Goal: Navigation & Orientation: Understand site structure

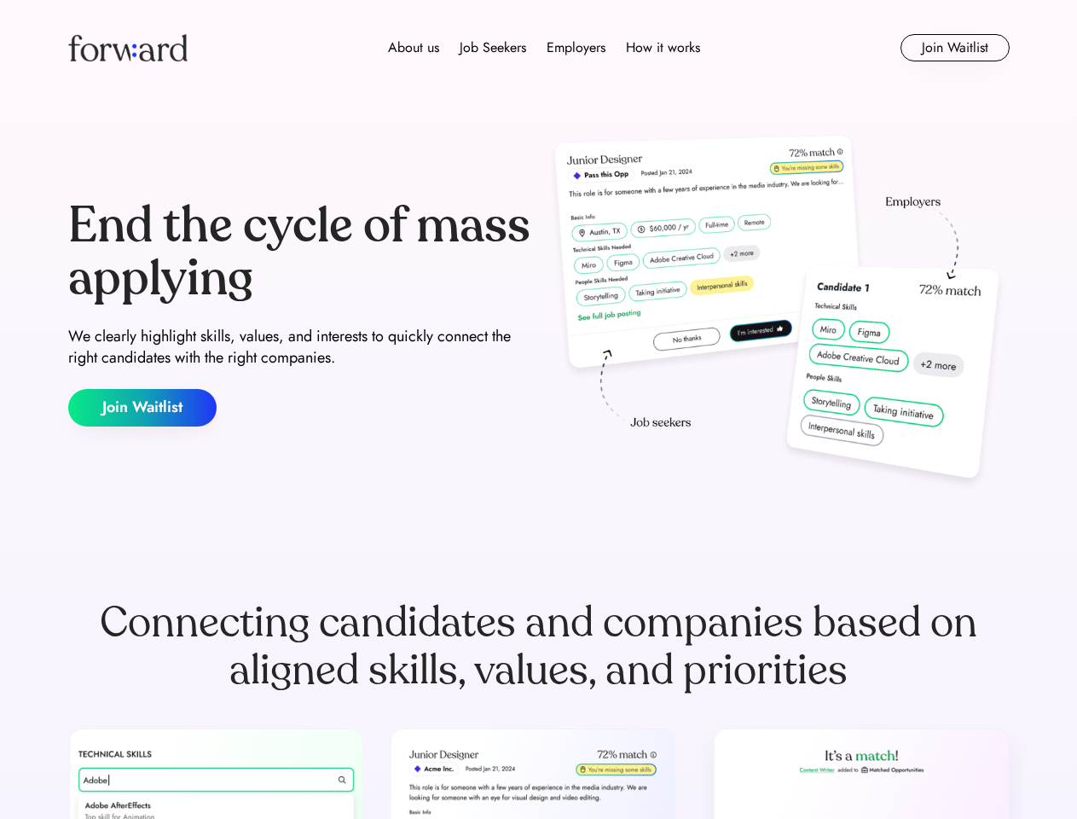
click at [538, 409] on div "End the cycle of mass applying We clearly highlight skills, values, and interes…" at bounding box center [539, 313] width 942 height 367
click at [539, 48] on div "About us Job Seekers Employers How it works" at bounding box center [544, 48] width 672 height 20
click at [128, 48] on img at bounding box center [127, 47] width 119 height 27
click at [544, 48] on div "About us Job Seekers Employers How it works" at bounding box center [544, 48] width 672 height 20
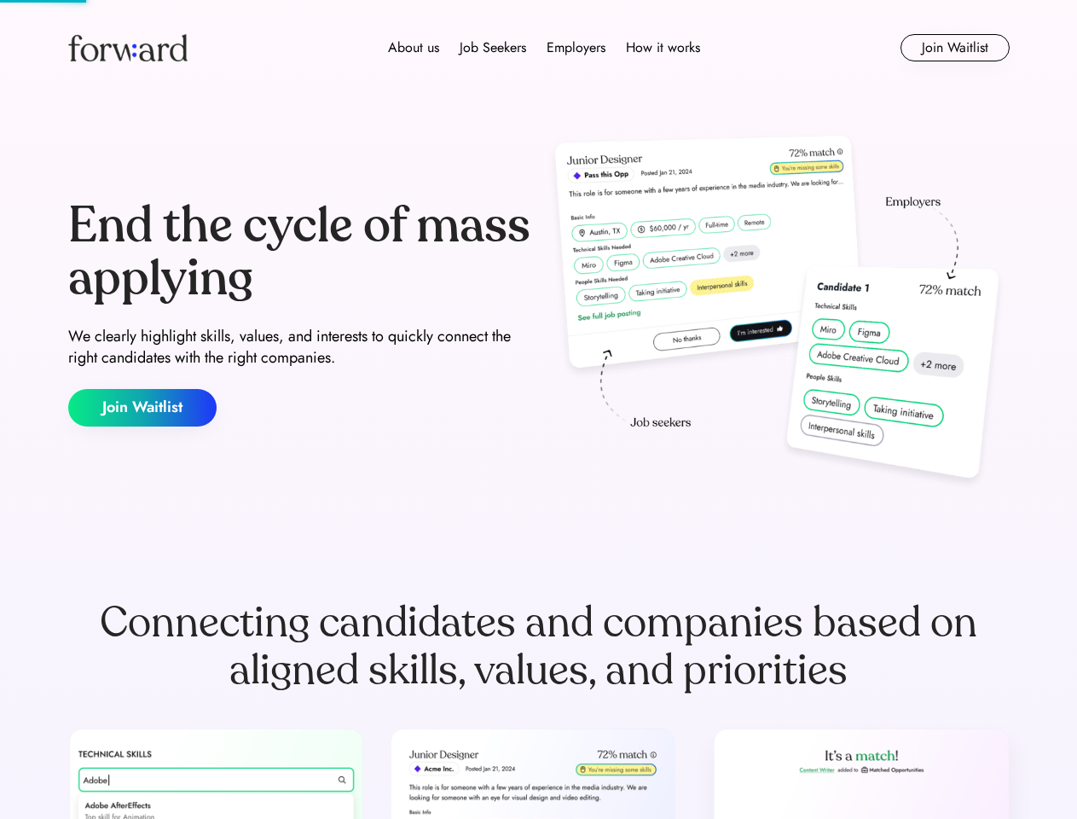
click at [414, 48] on div "About us" at bounding box center [413, 48] width 51 height 20
click at [493, 48] on div "Job Seekers" at bounding box center [493, 48] width 67 height 20
click at [576, 48] on div "Employers" at bounding box center [576, 48] width 59 height 20
click at [662, 48] on div "How it works" at bounding box center [663, 48] width 74 height 20
click at [954, 48] on button "Join Waitlist" at bounding box center [955, 47] width 109 height 27
